Goal: Information Seeking & Learning: Learn about a topic

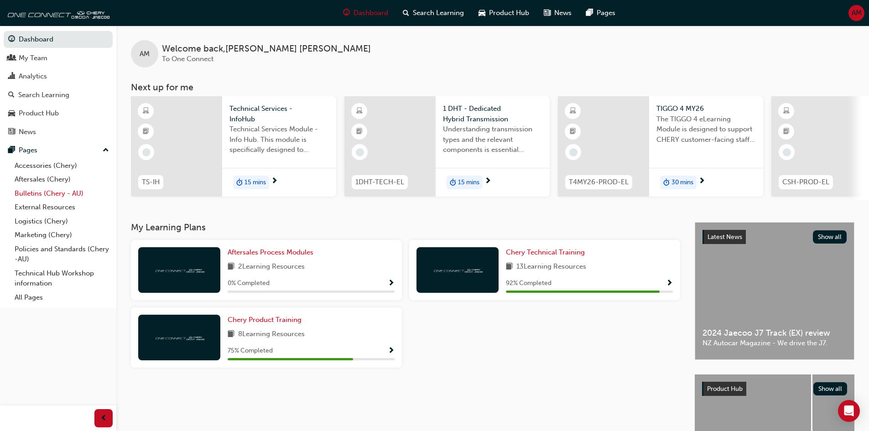
click at [50, 191] on link "Bulletins (Chery - AU)" at bounding box center [62, 193] width 102 height 14
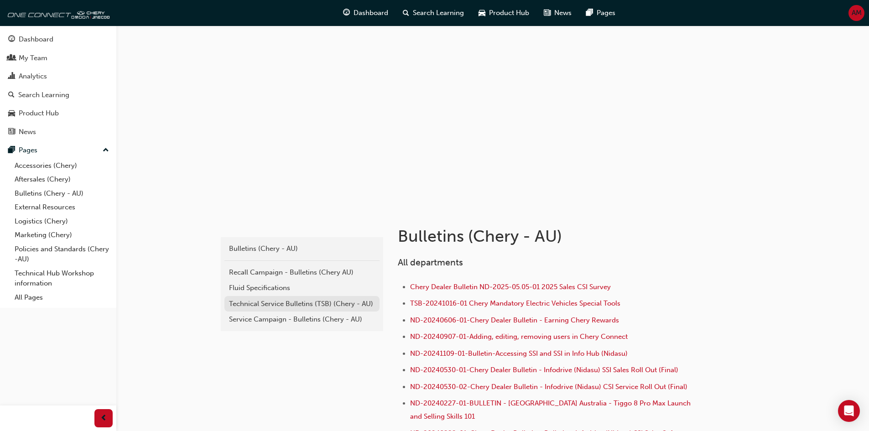
click at [271, 305] on div "Technical Service Bulletins (TSB) (Chery - AU)" at bounding box center [302, 304] width 146 height 10
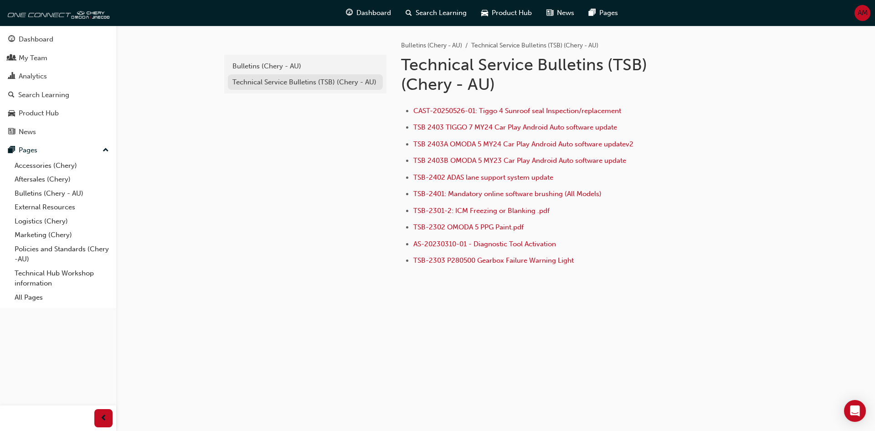
click at [342, 81] on div "Technical Service Bulletins (TSB) (Chery - AU)" at bounding box center [306, 82] width 146 height 10
click at [362, 81] on div "Technical Service Bulletins (TSB) (Chery - AU)" at bounding box center [306, 82] width 146 height 10
click at [342, 71] on div "Bulletins (Chery - AU)" at bounding box center [306, 66] width 146 height 10
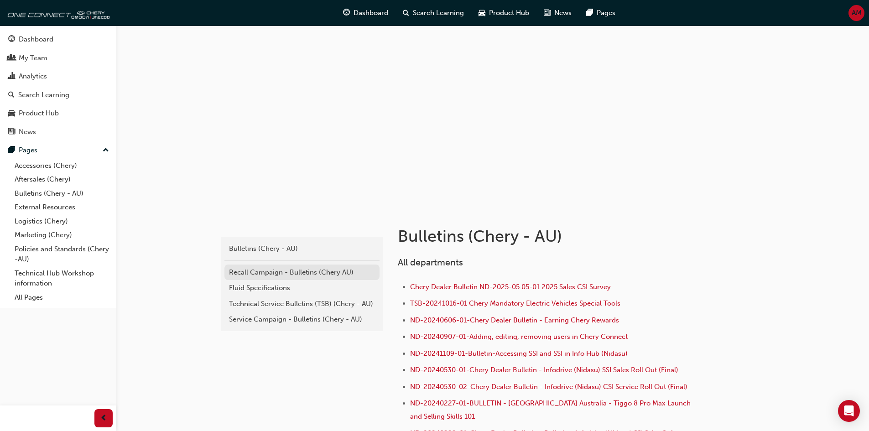
click at [307, 271] on div "Recall Campaign - Bulletins (Chery AU)" at bounding box center [302, 272] width 146 height 10
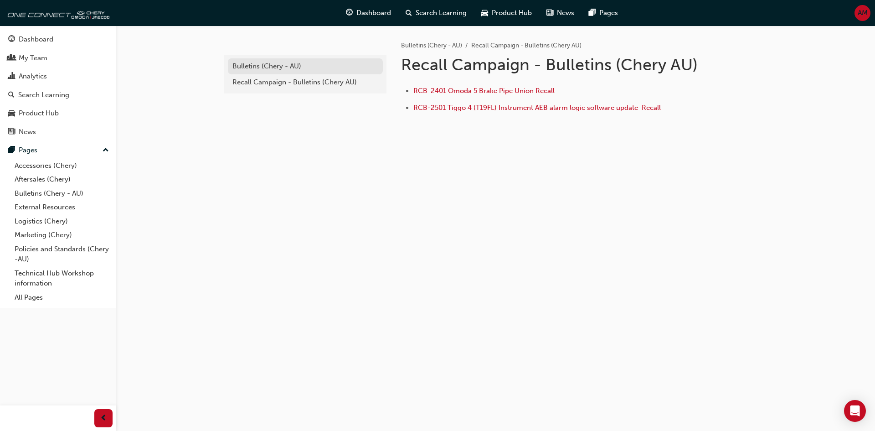
click at [313, 65] on div "Bulletins (Chery - AU)" at bounding box center [306, 66] width 146 height 10
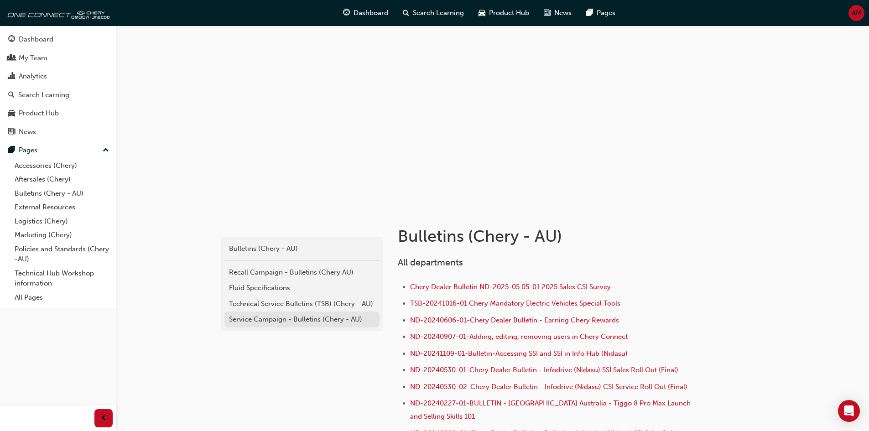
click at [311, 315] on div "Service Campaign - Bulletins (Chery - AU)" at bounding box center [302, 319] width 146 height 10
